Goal: Task Accomplishment & Management: Use online tool/utility

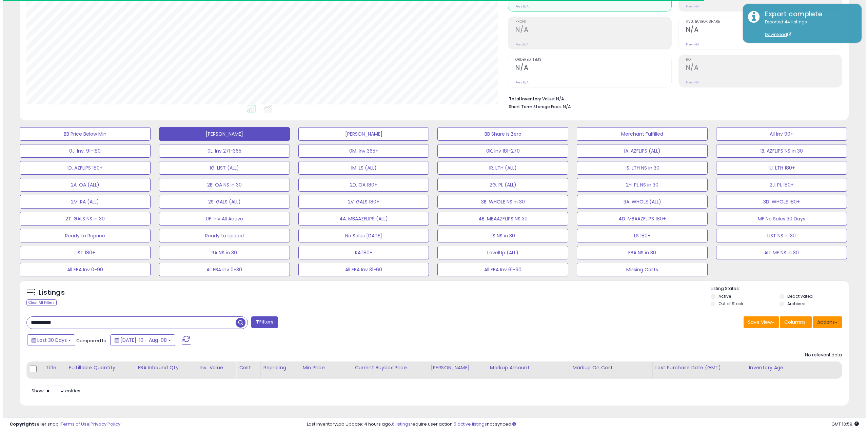
scroll to position [139, 482]
click at [823, 320] on button "Actions" at bounding box center [824, 322] width 29 height 12
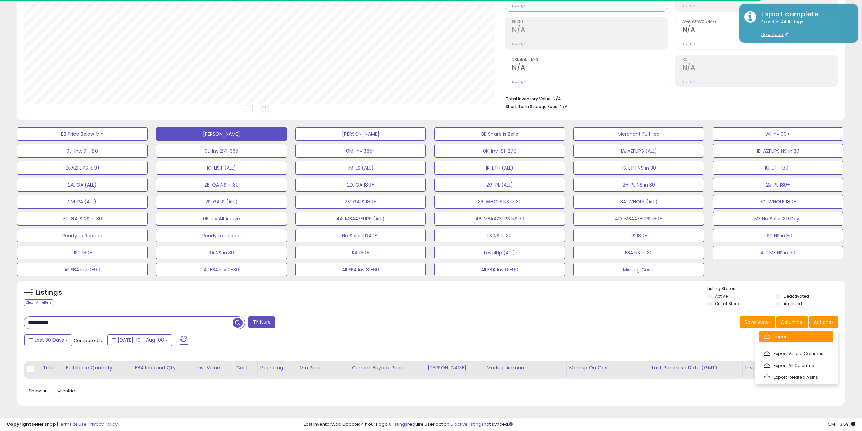
click at [800, 335] on link "Import" at bounding box center [796, 336] width 74 height 11
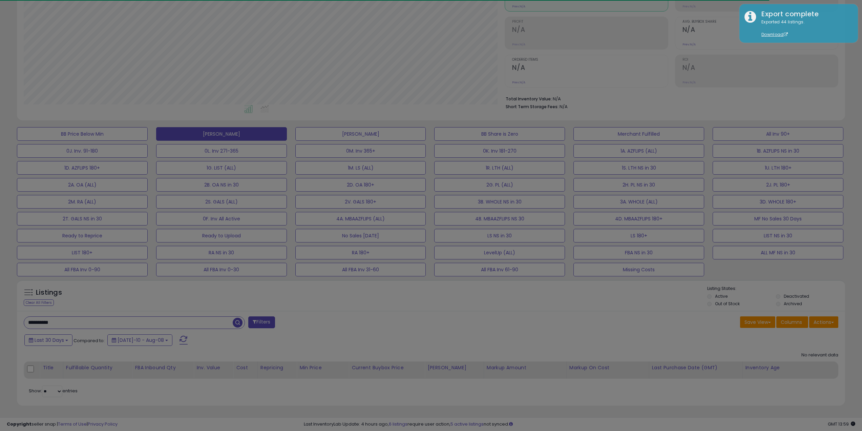
scroll to position [139, 484]
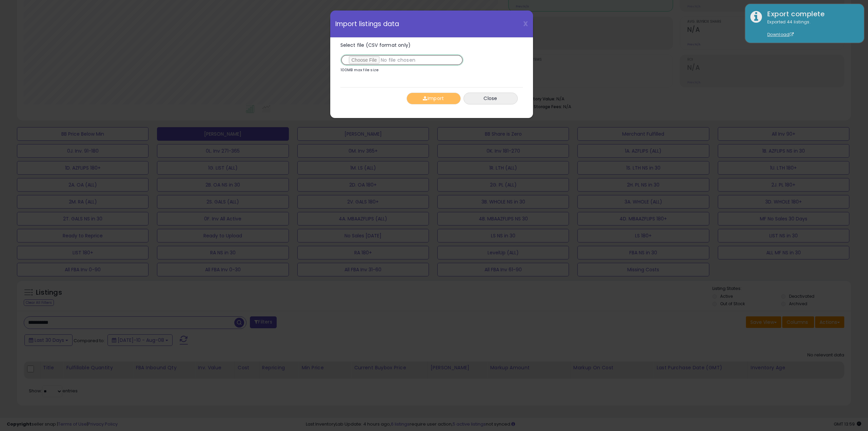
click at [361, 60] on input "Select file (CSV format only)" at bounding box center [401, 60] width 123 height 12
type input "**********"
click at [423, 100] on span "button" at bounding box center [425, 98] width 4 height 5
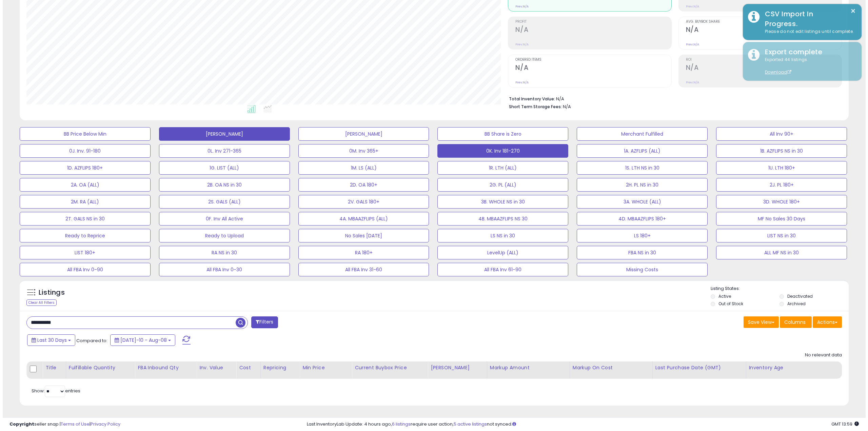
scroll to position [338753, 338410]
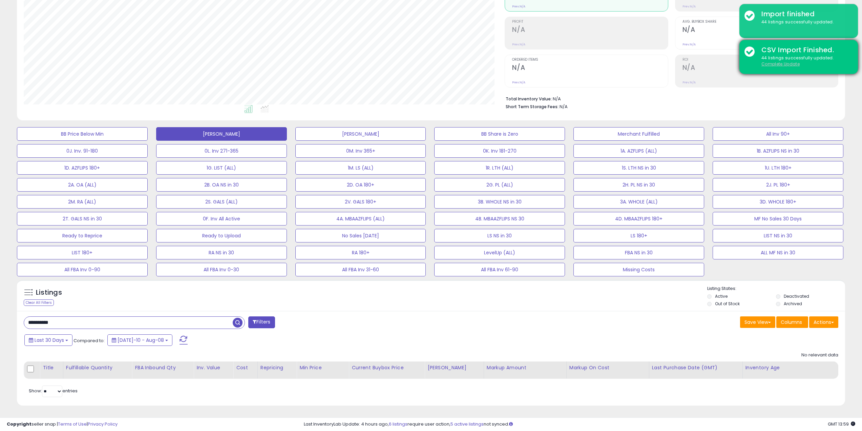
click at [777, 64] on u "Complete Update" at bounding box center [781, 64] width 38 height 6
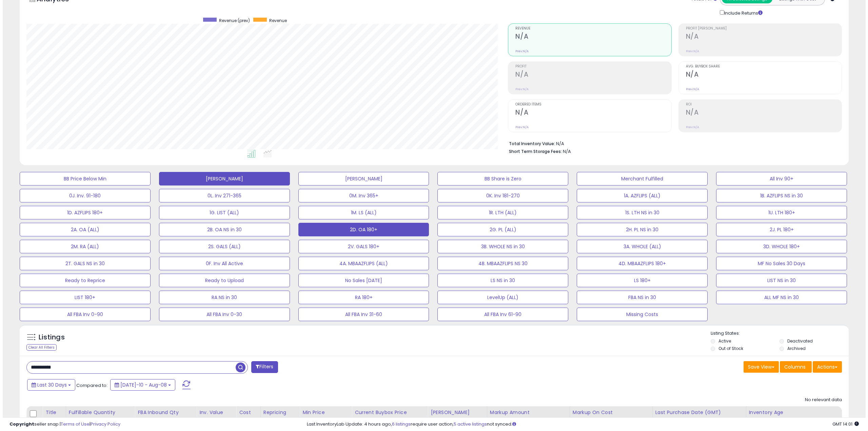
scroll to position [0, 0]
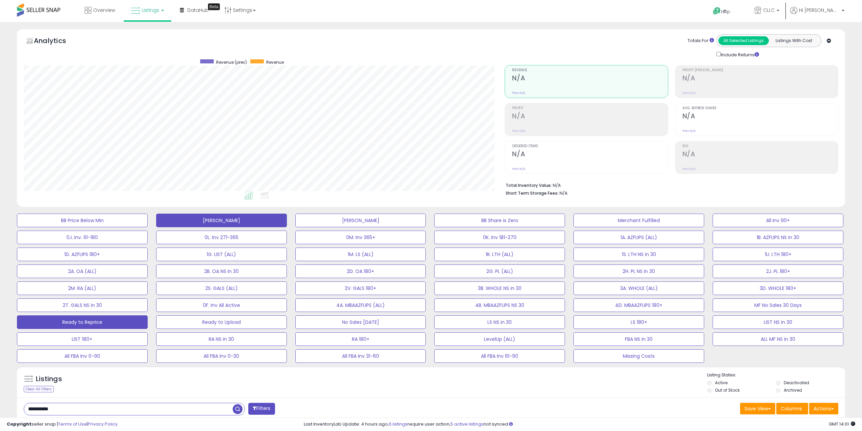
click at [123, 323] on button "Ready to Reprice" at bounding box center [82, 322] width 131 height 14
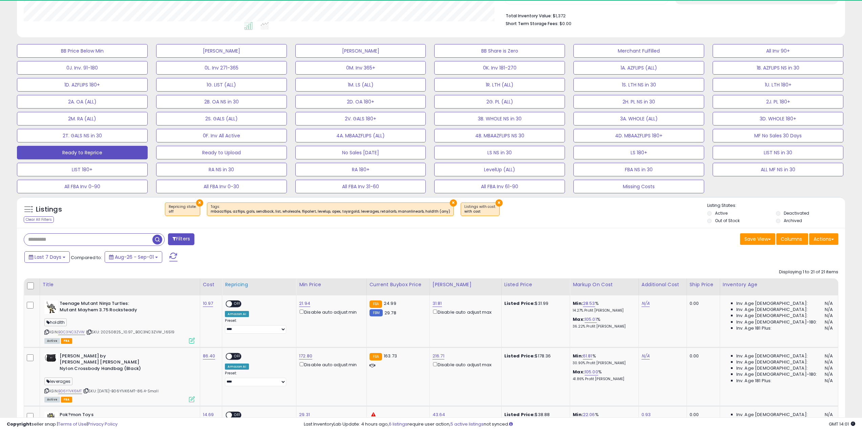
scroll to position [139, 482]
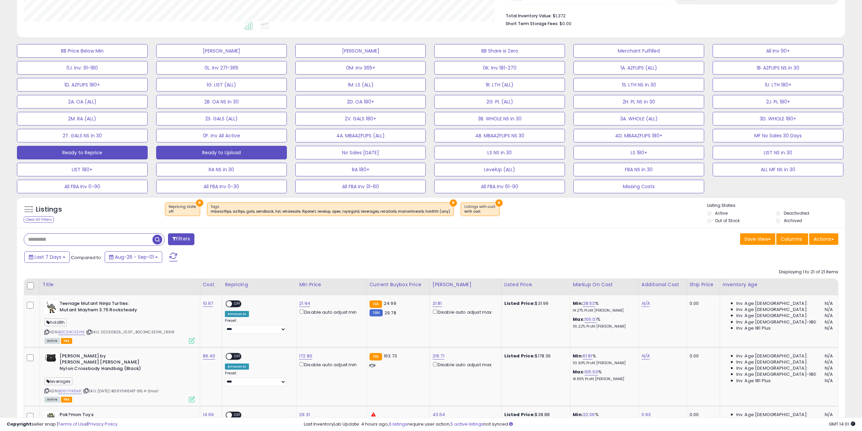
click at [200, 153] on button "Ready to Upload" at bounding box center [221, 153] width 131 height 14
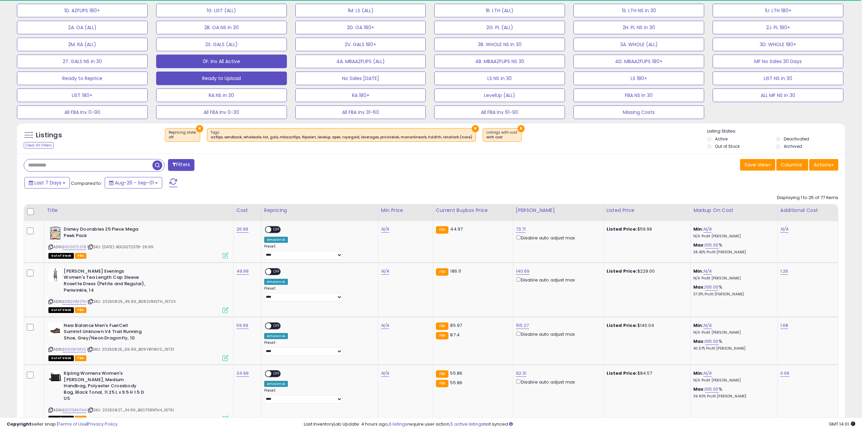
scroll to position [256, 0]
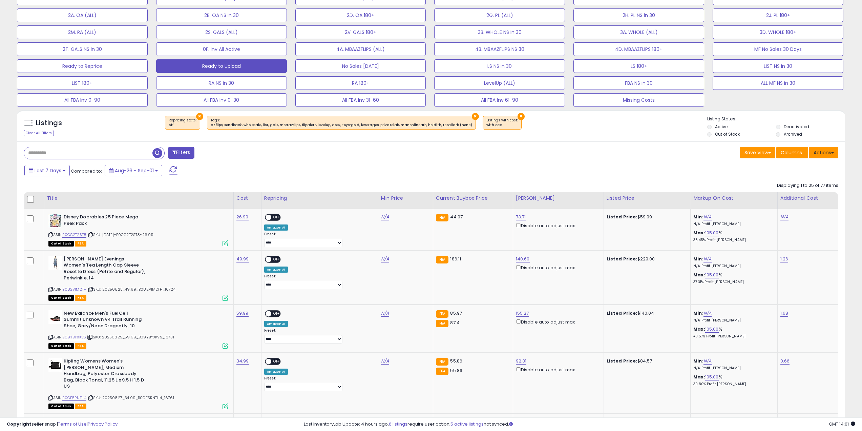
click at [825, 155] on button "Actions" at bounding box center [824, 153] width 29 height 12
click at [811, 179] on link "Export Visible Columns" at bounding box center [796, 184] width 74 height 11
click at [688, 139] on div "Listings Clear All Filters × Repricing state : off" at bounding box center [431, 127] width 829 height 23
click at [819, 151] on button "Actions" at bounding box center [824, 153] width 29 height 12
click at [792, 181] on link "Export Visible Columns" at bounding box center [796, 184] width 74 height 11
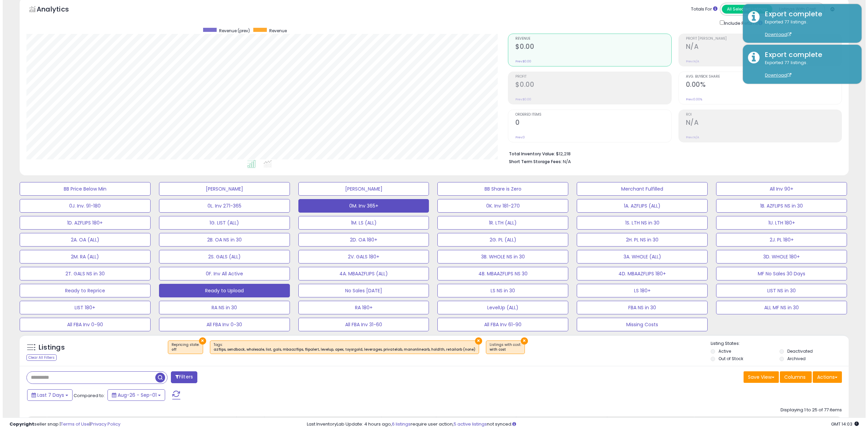
scroll to position [30, 0]
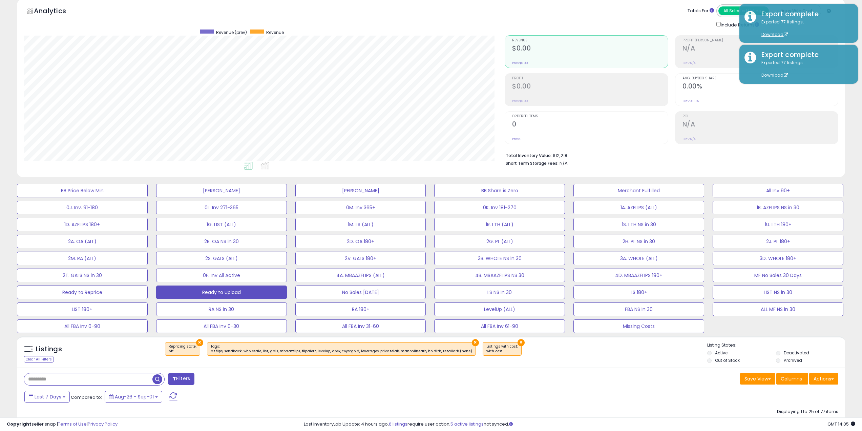
click at [185, 175] on div "Analytics Totals For All Selected Listings Listings With Cost Include Returns" at bounding box center [431, 88] width 829 height 178
click at [828, 380] on button "Actions" at bounding box center [824, 379] width 29 height 12
click at [803, 393] on link "Import" at bounding box center [796, 393] width 74 height 11
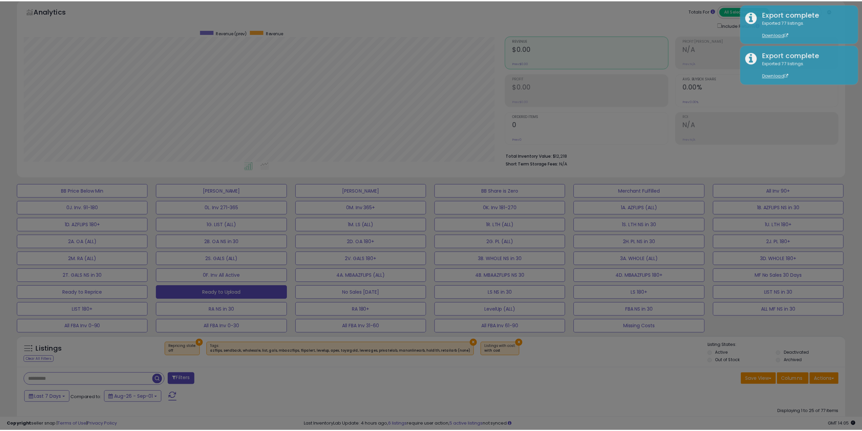
scroll to position [139, 484]
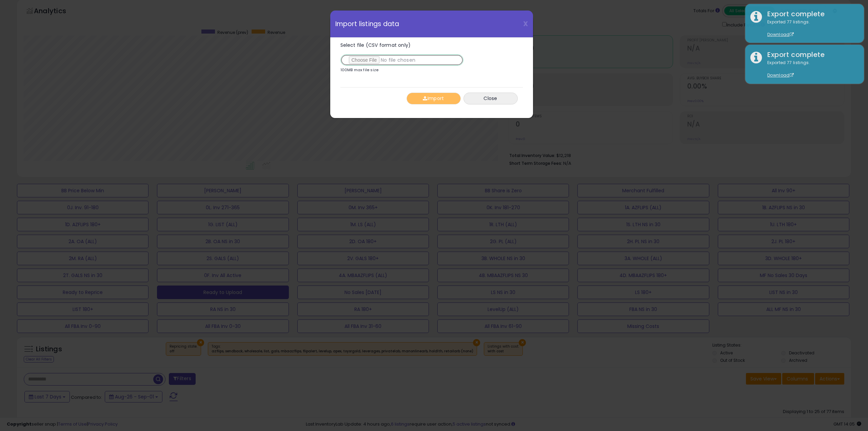
click at [360, 61] on input "Select file (CSV format only)" at bounding box center [401, 60] width 123 height 12
type input "**********"
click at [423, 97] on span "button" at bounding box center [425, 98] width 4 height 5
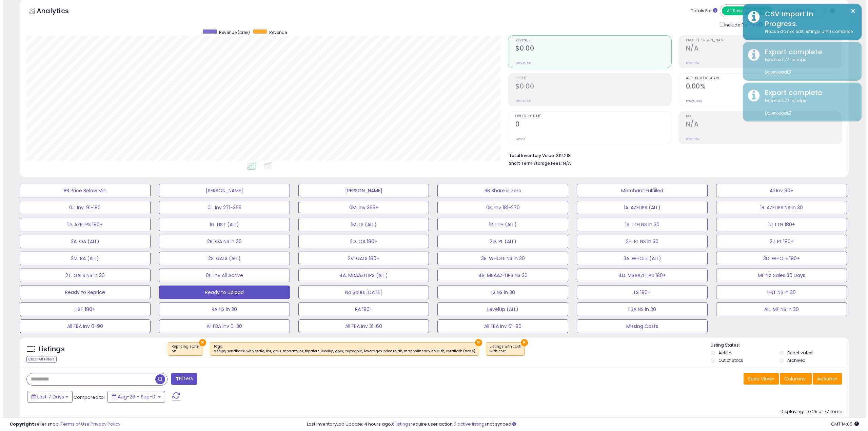
scroll to position [338753, 338410]
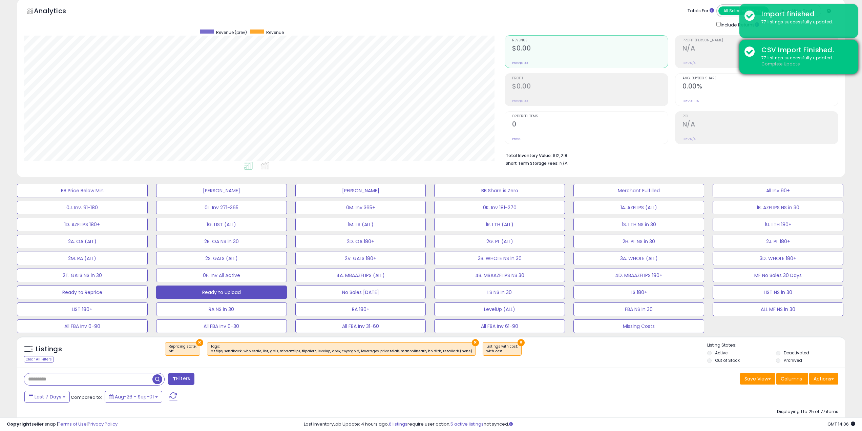
click at [782, 63] on u "Complete Update" at bounding box center [781, 64] width 38 height 6
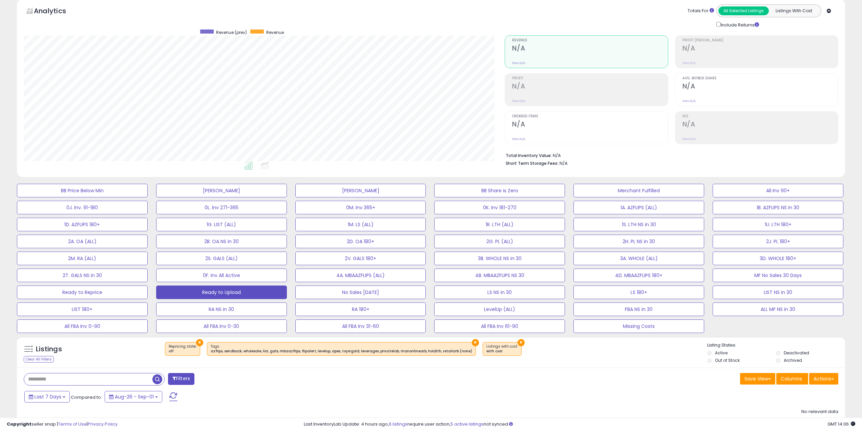
scroll to position [139, 482]
